Goal: Check status: Check status

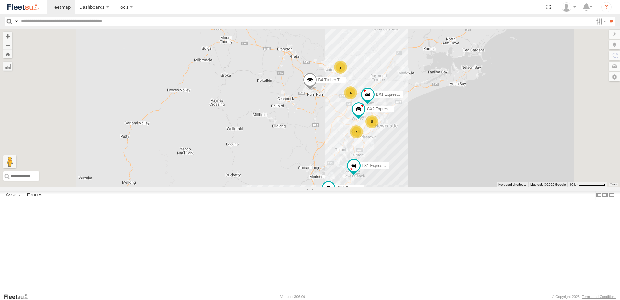
scroll to position [227, 0]
click at [0, 0] on div at bounding box center [0, 0] width 0 height 0
click at [0, 0] on div "C3 Timber Truck" at bounding box center [0, 0] width 0 height 0
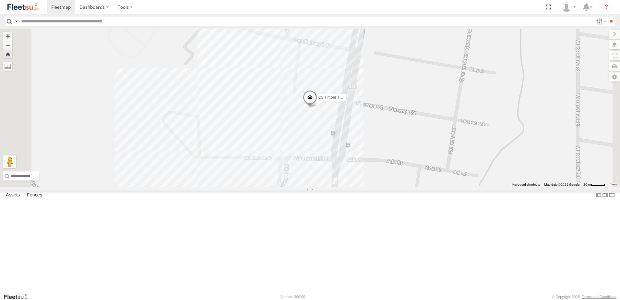
click at [317, 108] on span at bounding box center [310, 99] width 14 height 18
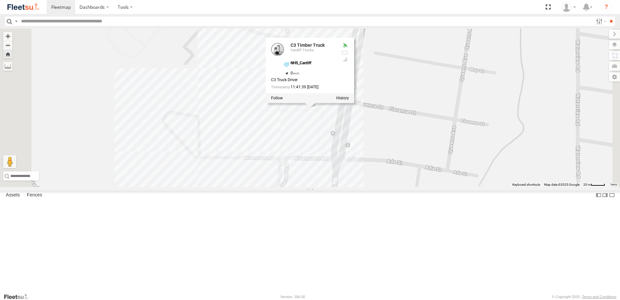
click at [0, 0] on span at bounding box center [0, 0] width 0 height 0
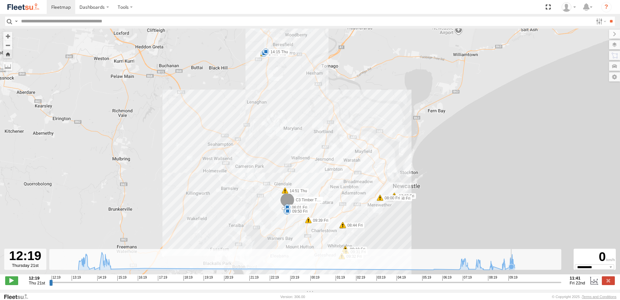
click at [511, 269] on icon at bounding box center [511, 266] width 5 height 5
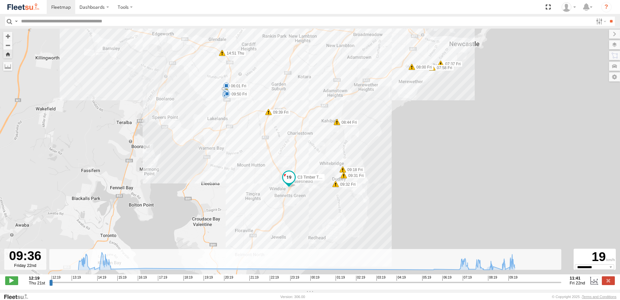
drag, startPoint x: 297, startPoint y: 169, endPoint x: 346, endPoint y: 238, distance: 83.7
click at [346, 238] on div "C3 Timber Truck 13:56 Thu 14:00 Thu 14:11 Thu 14:15 Thu 14:51 Thu 15:01 Thu 16:…" at bounding box center [310, 155] width 620 height 252
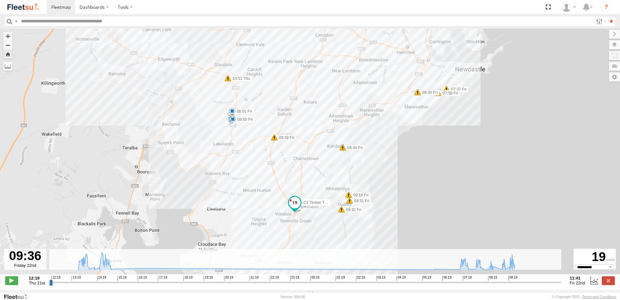
click at [274, 139] on span at bounding box center [274, 137] width 6 height 6
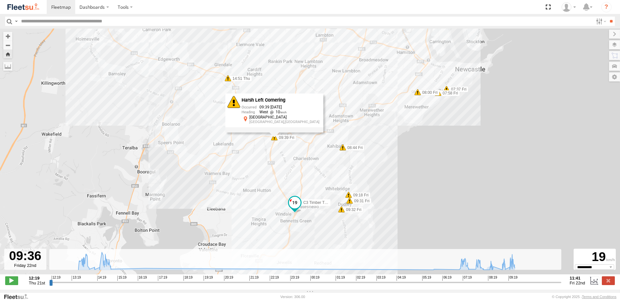
click at [277, 163] on div "C3 Timber Truck 13:56 Thu 14:00 Thu 14:11 Thu 14:15 Thu 14:51 Thu 15:01 Thu 16:…" at bounding box center [310, 155] width 620 height 252
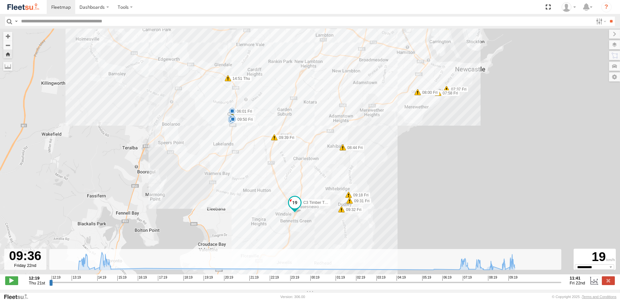
click at [231, 156] on div "C3 Timber Truck 13:56 Thu 14:00 Thu 14:11 Thu 14:15 Thu 14:51 Thu 15:01 Thu 16:…" at bounding box center [310, 155] width 620 height 252
drag, startPoint x: 512, startPoint y: 265, endPoint x: 516, endPoint y: 266, distance: 3.7
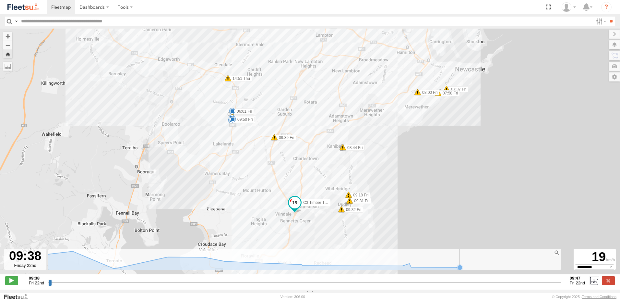
click at [514, 266] on rect at bounding box center [304, 259] width 512 height 21
drag, startPoint x: 49, startPoint y: 286, endPoint x: 564, endPoint y: 287, distance: 515.5
type input "**********"
click at [561, 285] on input "range" at bounding box center [304, 282] width 513 height 6
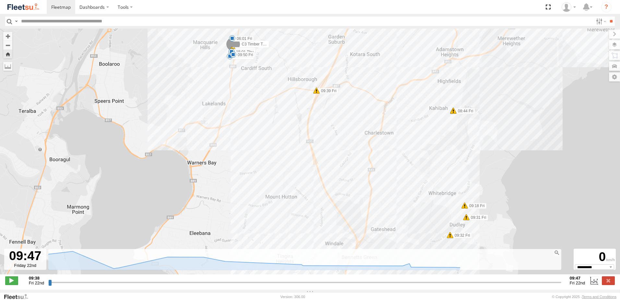
drag, startPoint x: 275, startPoint y: 131, endPoint x: 274, endPoint y: 153, distance: 22.4
click at [274, 153] on div "C3 Timber Truck 13:56 Thu 14:00 Thu 14:11 Thu 14:15 Thu 14:51 Thu 15:01 Thu 16:…" at bounding box center [310, 155] width 620 height 252
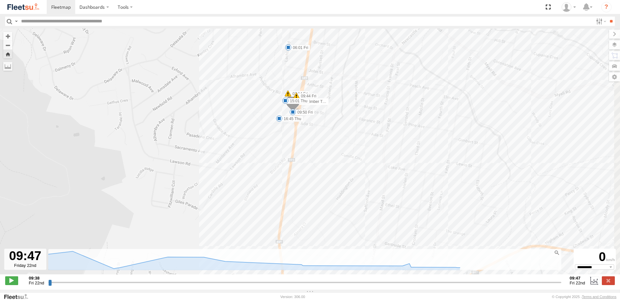
drag, startPoint x: 259, startPoint y: 148, endPoint x: 253, endPoint y: 163, distance: 15.8
click at [253, 163] on div "C3 Timber Truck 13:56 Thu 14:00 Thu 14:11 Thu 14:15 Thu 14:51 Thu 15:01 Thu 16:…" at bounding box center [310, 155] width 620 height 252
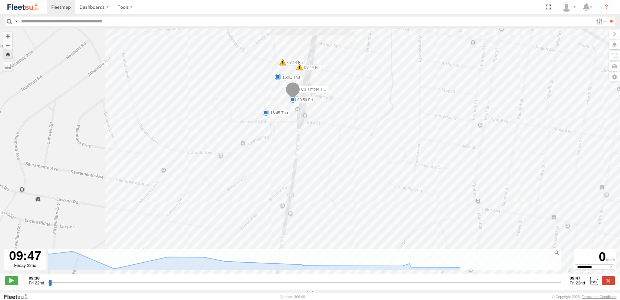
drag, startPoint x: 312, startPoint y: 147, endPoint x: 311, endPoint y: 164, distance: 16.9
click at [311, 164] on div "C3 Timber Truck 13:56 Thu 14:00 Thu 14:11 Thu 14:15 Thu 14:51 Thu 15:01 Thu 16:…" at bounding box center [310, 155] width 620 height 252
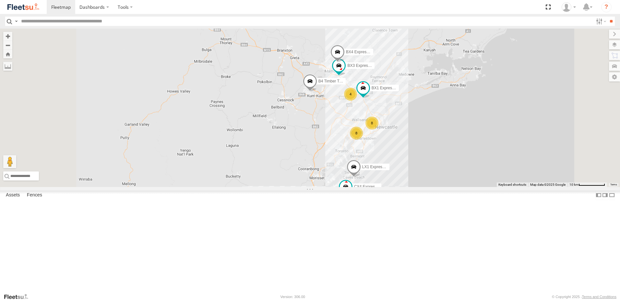
scroll to position [76, 0]
click at [0, 0] on div "C4 Timber Truck" at bounding box center [0, 0] width 0 height 0
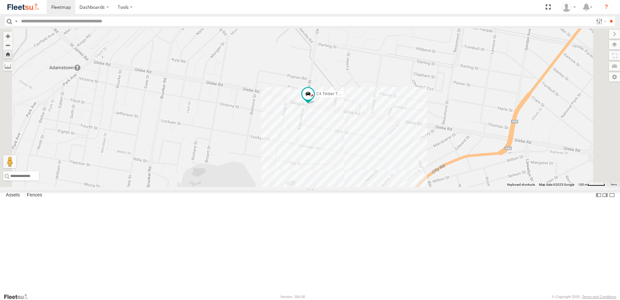
drag, startPoint x: 444, startPoint y: 184, endPoint x: 411, endPoint y: 171, distance: 34.6
click at [411, 171] on div "C4 Timber Truck" at bounding box center [310, 108] width 620 height 158
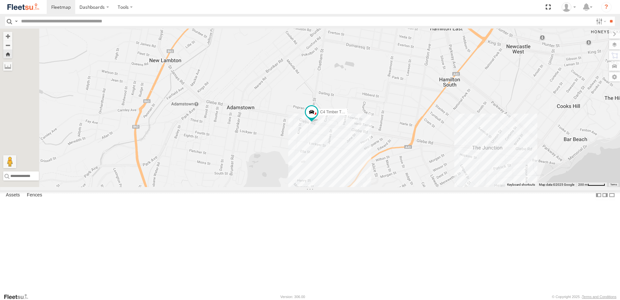
drag, startPoint x: 433, startPoint y: 170, endPoint x: 431, endPoint y: 178, distance: 8.4
click at [431, 178] on div "C4 Timber Truck" at bounding box center [310, 108] width 620 height 158
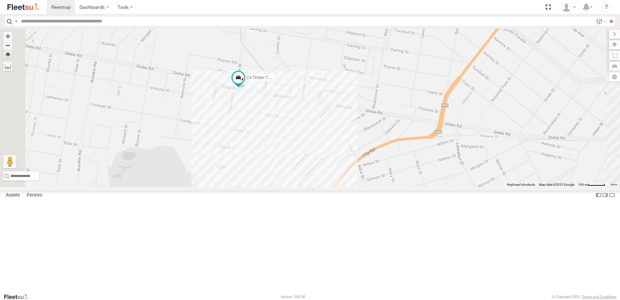
drag, startPoint x: 366, startPoint y: 148, endPoint x: 426, endPoint y: 186, distance: 71.1
click at [426, 186] on div "C4 Timber Truck" at bounding box center [310, 108] width 620 height 158
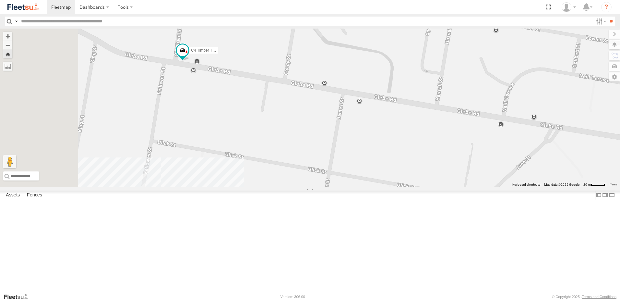
drag, startPoint x: 275, startPoint y: 145, endPoint x: 341, endPoint y: 159, distance: 67.7
click at [341, 159] on div "C4 Timber Truck" at bounding box center [310, 108] width 620 height 158
click at [0, 0] on div at bounding box center [0, 0] width 0 height 0
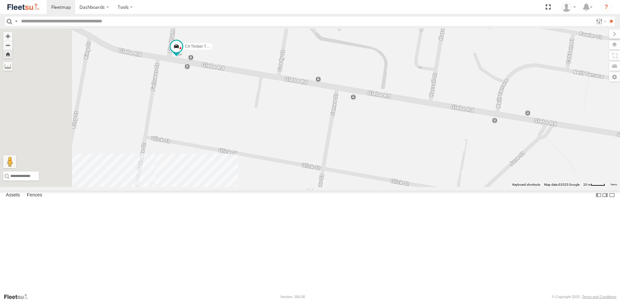
drag, startPoint x: 430, startPoint y: 193, endPoint x: 414, endPoint y: 184, distance: 18.2
click at [414, 184] on div "C4 Timber Truck" at bounding box center [310, 108] width 620 height 158
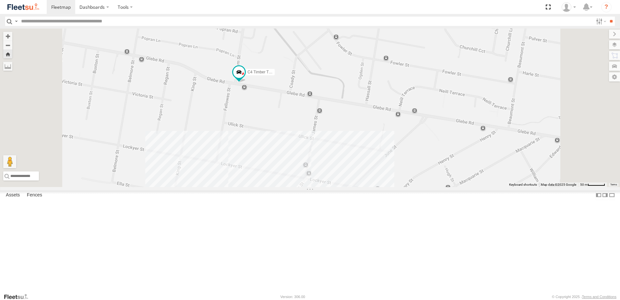
drag, startPoint x: 404, startPoint y: 173, endPoint x: 393, endPoint y: 165, distance: 13.8
click at [393, 165] on div "C4 Timber Truck" at bounding box center [310, 108] width 620 height 158
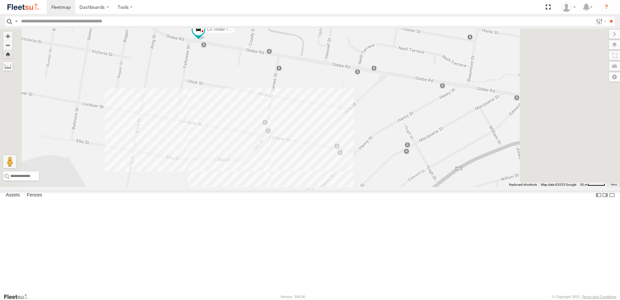
drag, startPoint x: 423, startPoint y: 178, endPoint x: 368, endPoint y: 122, distance: 78.6
click at [368, 123] on div "C4 Timber Truck" at bounding box center [310, 108] width 620 height 158
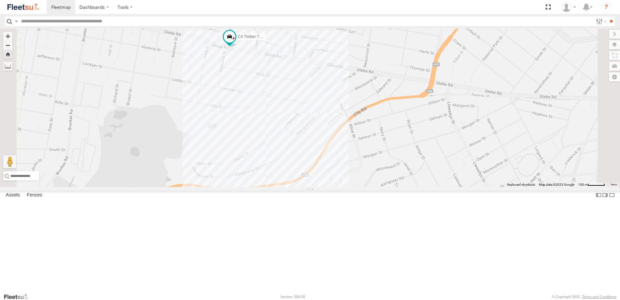
drag, startPoint x: 391, startPoint y: 138, endPoint x: 385, endPoint y: 168, distance: 30.7
click at [385, 168] on div "C4 Timber Truck" at bounding box center [310, 108] width 620 height 158
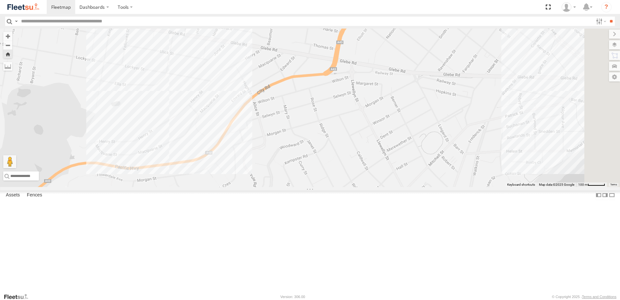
drag, startPoint x: 465, startPoint y: 149, endPoint x: 429, endPoint y: 128, distance: 42.1
click at [432, 127] on div "C4 Timber Truck" at bounding box center [310, 108] width 620 height 158
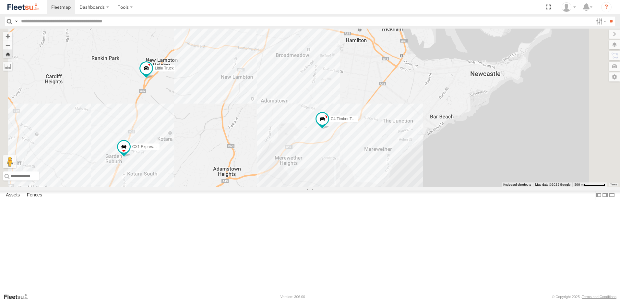
scroll to position [227, 0]
click at [0, 0] on div "C2 Timber Truck Cardiff Trucks" at bounding box center [0, 0] width 0 height 0
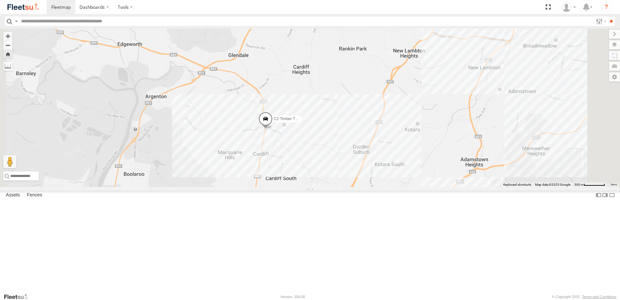
drag, startPoint x: 429, startPoint y: 236, endPoint x: 346, endPoint y: 129, distance: 135.4
click at [346, 129] on div "C2 Timber Truck" at bounding box center [310, 108] width 620 height 158
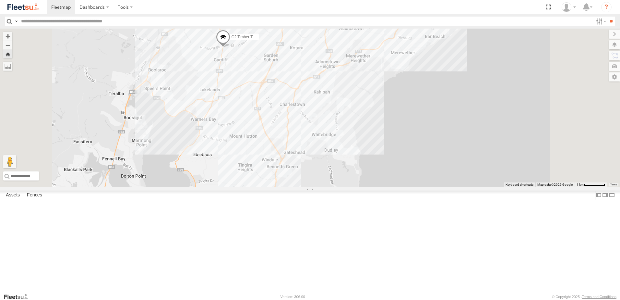
click at [442, 187] on div "C2 Timber Truck" at bounding box center [310, 108] width 620 height 158
